Goal: Obtain resource: Download file/media

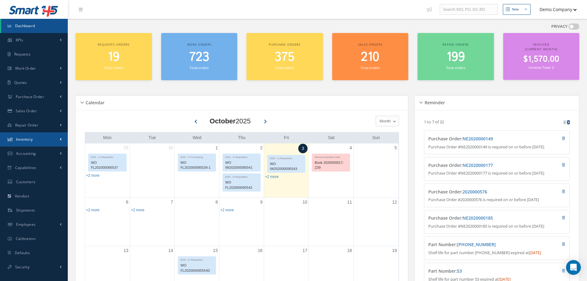
click at [52, 136] on link "Inventory" at bounding box center [34, 139] width 68 height 14
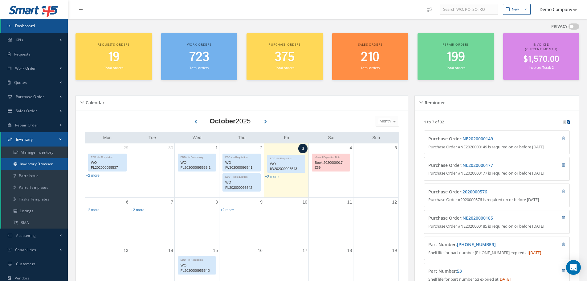
click at [37, 167] on link "Inventory Browser" at bounding box center [34, 164] width 67 height 12
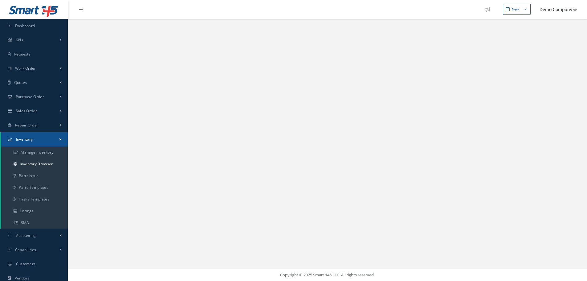
select select "25"
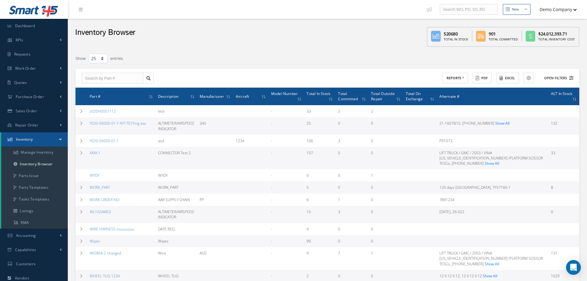
click at [571, 78] on icon at bounding box center [571, 78] width 4 height 4
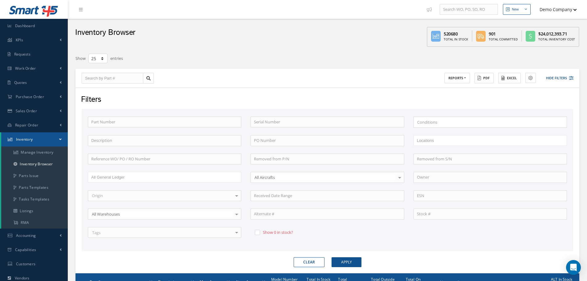
click at [157, 236] on div "Tags" at bounding box center [164, 232] width 153 height 11
click at [127, 204] on div "Test1" at bounding box center [164, 205] width 145 height 8
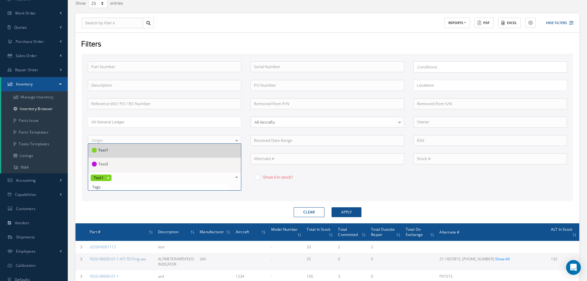
scroll to position [62, 0]
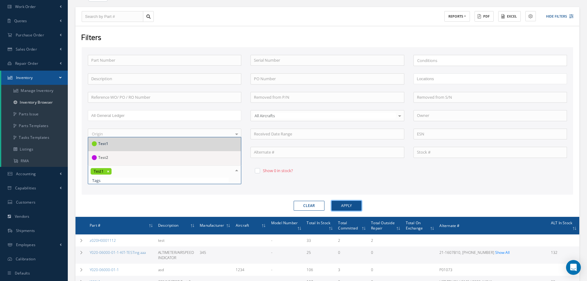
click at [341, 205] on button "Apply" at bounding box center [346, 205] width 30 height 10
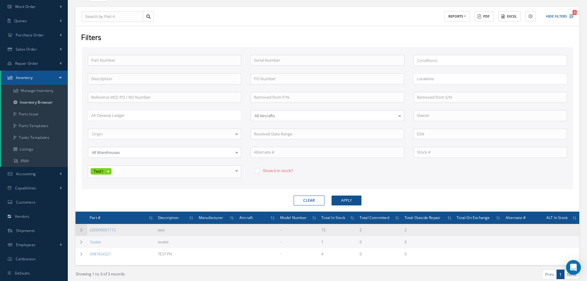
click at [80, 232] on td at bounding box center [81, 230] width 12 height 12
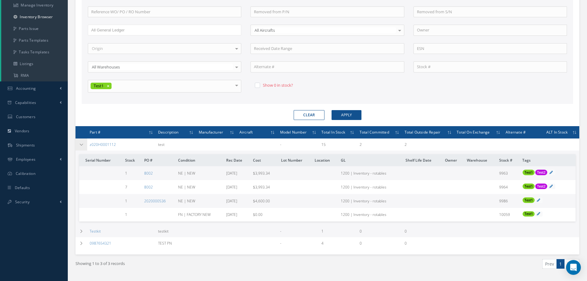
scroll to position [154, 0]
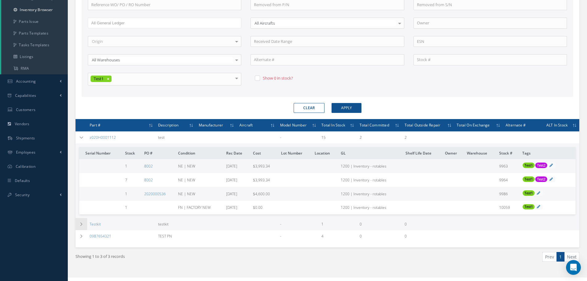
click at [81, 227] on td at bounding box center [81, 224] width 12 height 12
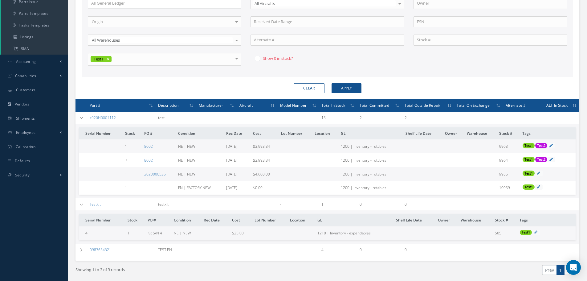
scroll to position [197, 0]
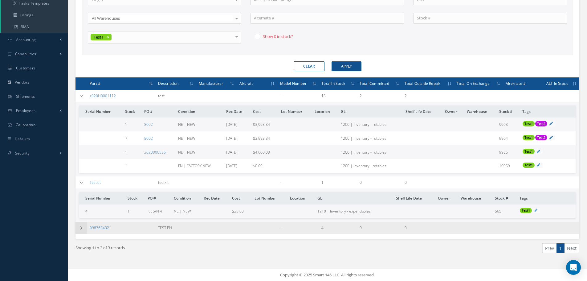
click at [85, 229] on td at bounding box center [81, 227] width 12 height 12
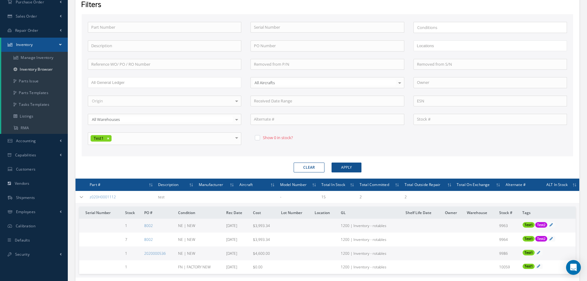
scroll to position [0, 0]
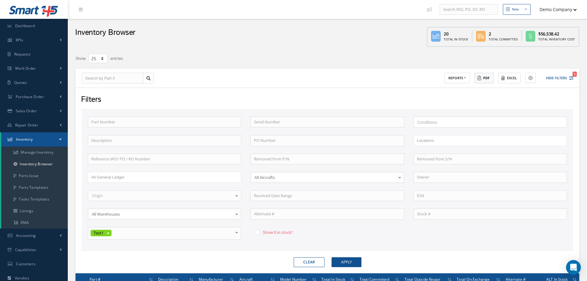
click at [482, 78] on button "PDF" at bounding box center [483, 78] width 19 height 11
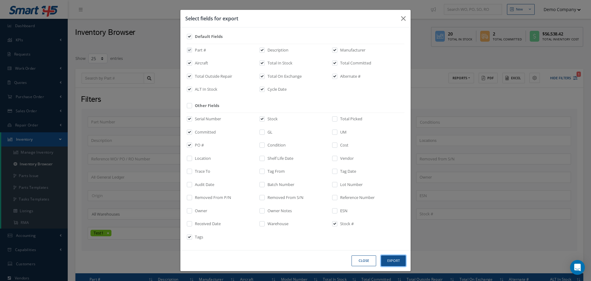
click at [395, 258] on button "Export" at bounding box center [393, 260] width 25 height 11
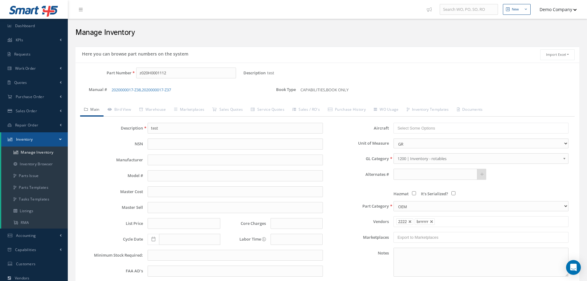
scroll to position [14, 0]
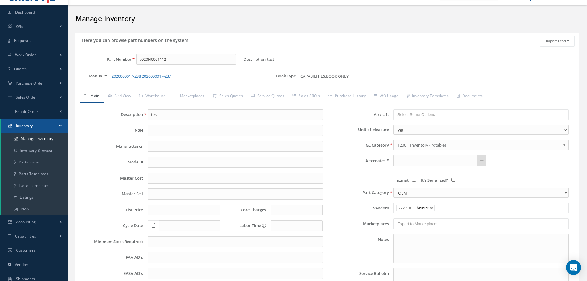
click at [265, 58] on label "Description" at bounding box center [254, 59] width 22 height 5
click at [268, 58] on span "test" at bounding box center [272, 59] width 10 height 11
